Goal: Task Accomplishment & Management: Manage account settings

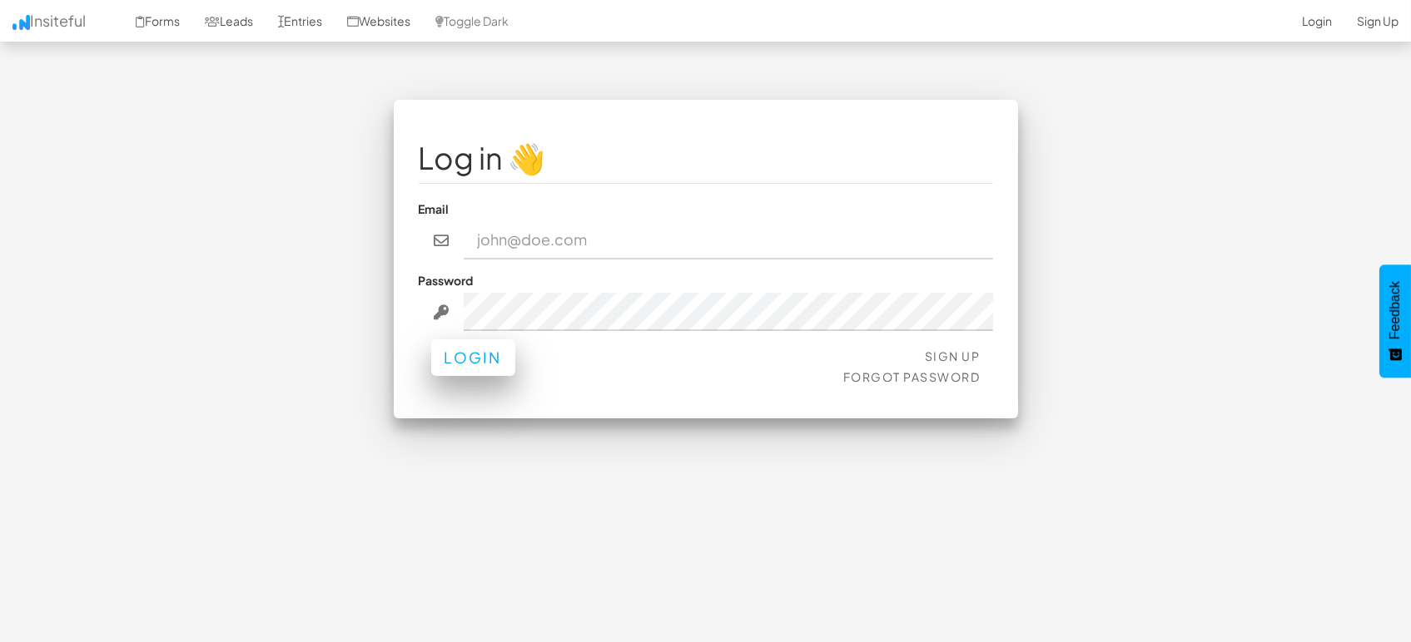
type input "marketing@mapsted.com"
click at [486, 359] on button "Login" at bounding box center [473, 358] width 84 height 37
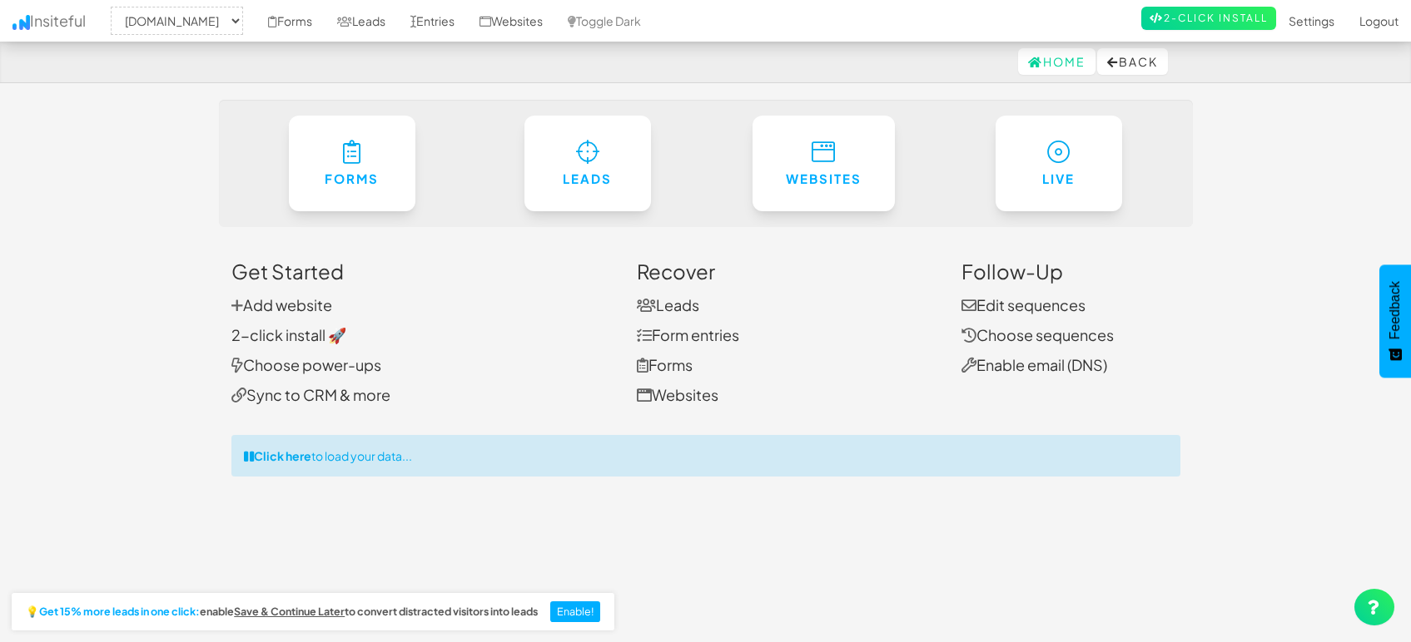
select select "1505"
click at [434, 16] on link "Entries" at bounding box center [432, 21] width 69 height 42
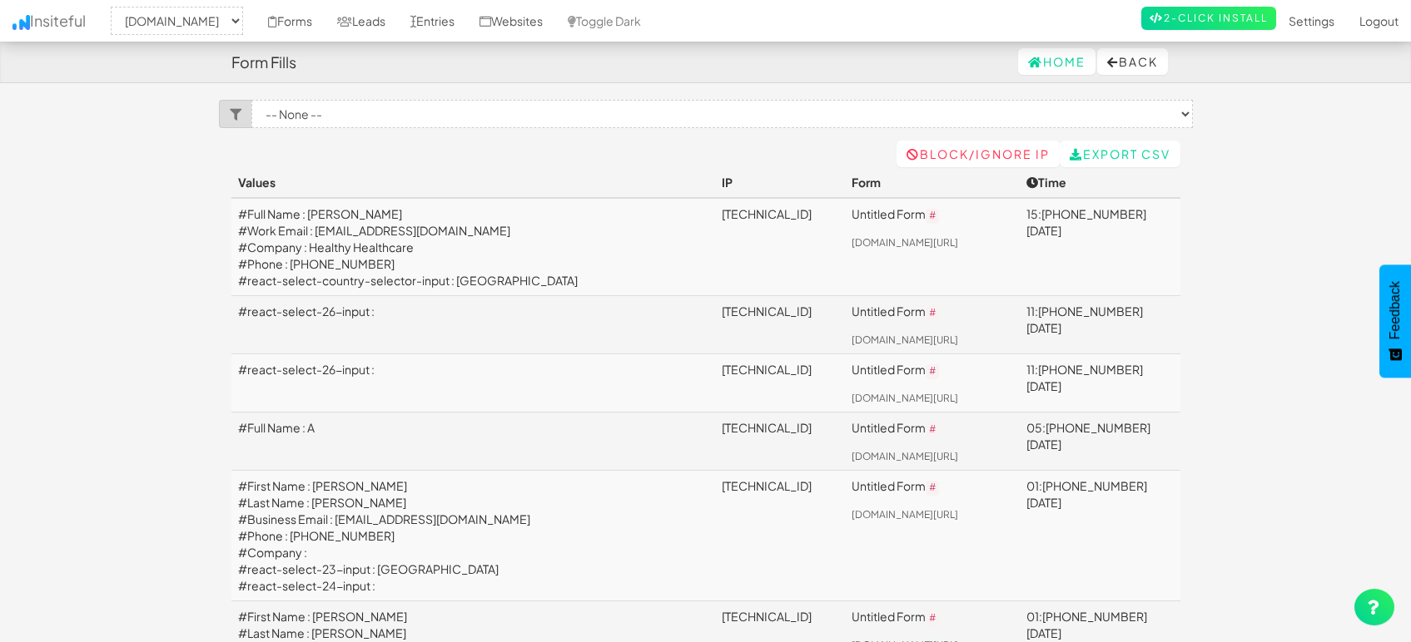
select select "1505"
click at [355, 20] on link "Leads" at bounding box center [361, 21] width 73 height 42
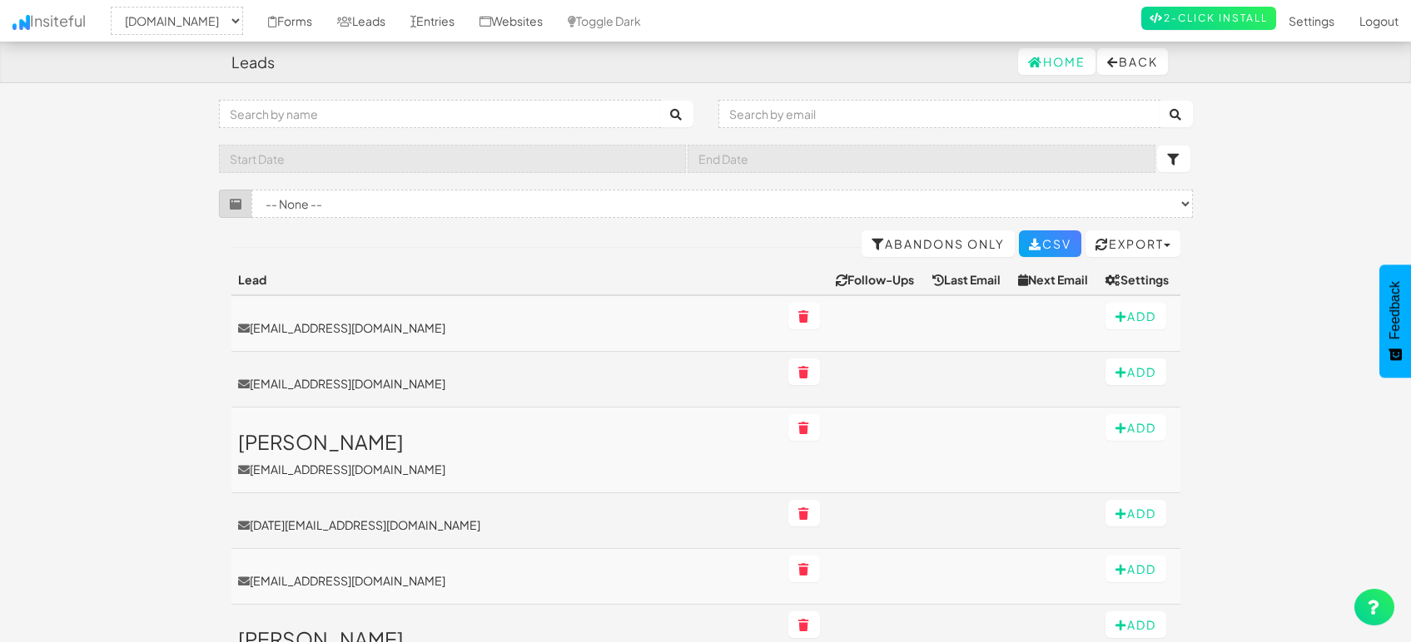
select select "1505"
